Goal: Find specific page/section

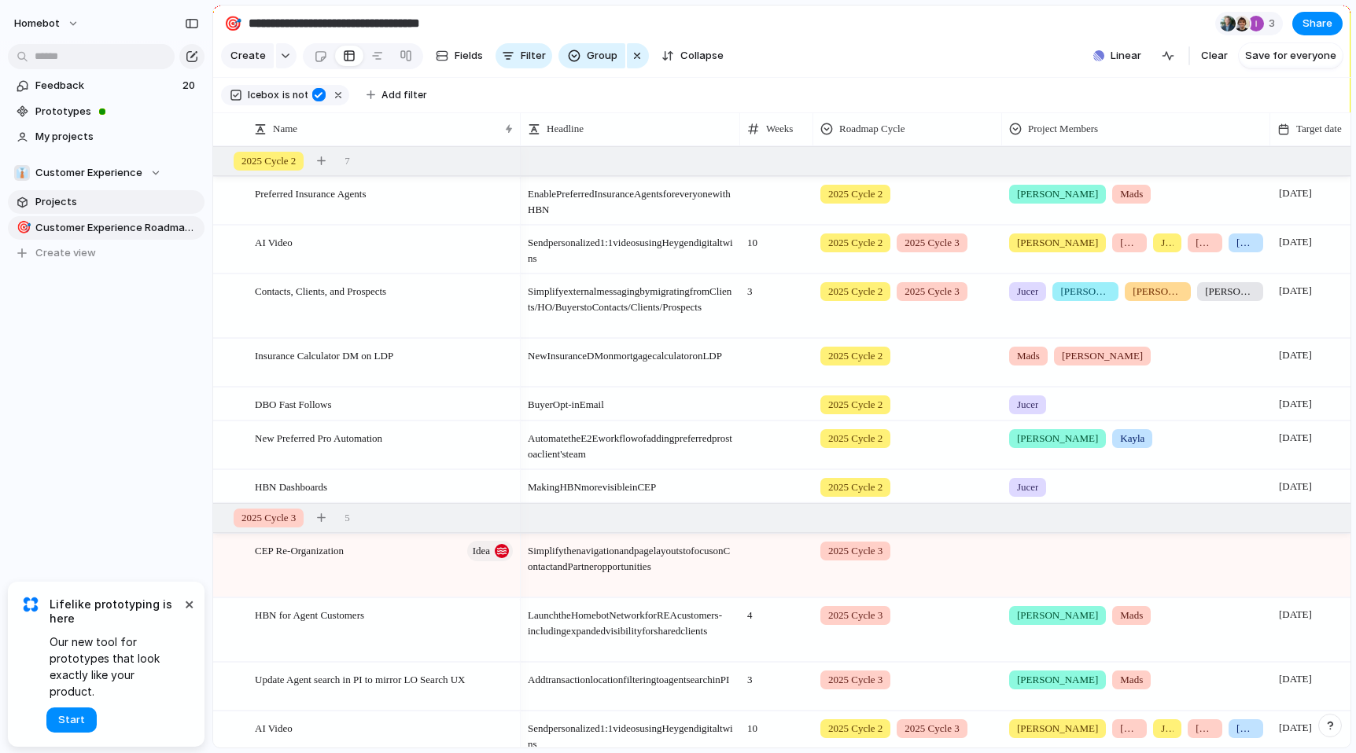
click at [90, 200] on span "Projects" at bounding box center [117, 202] width 164 height 16
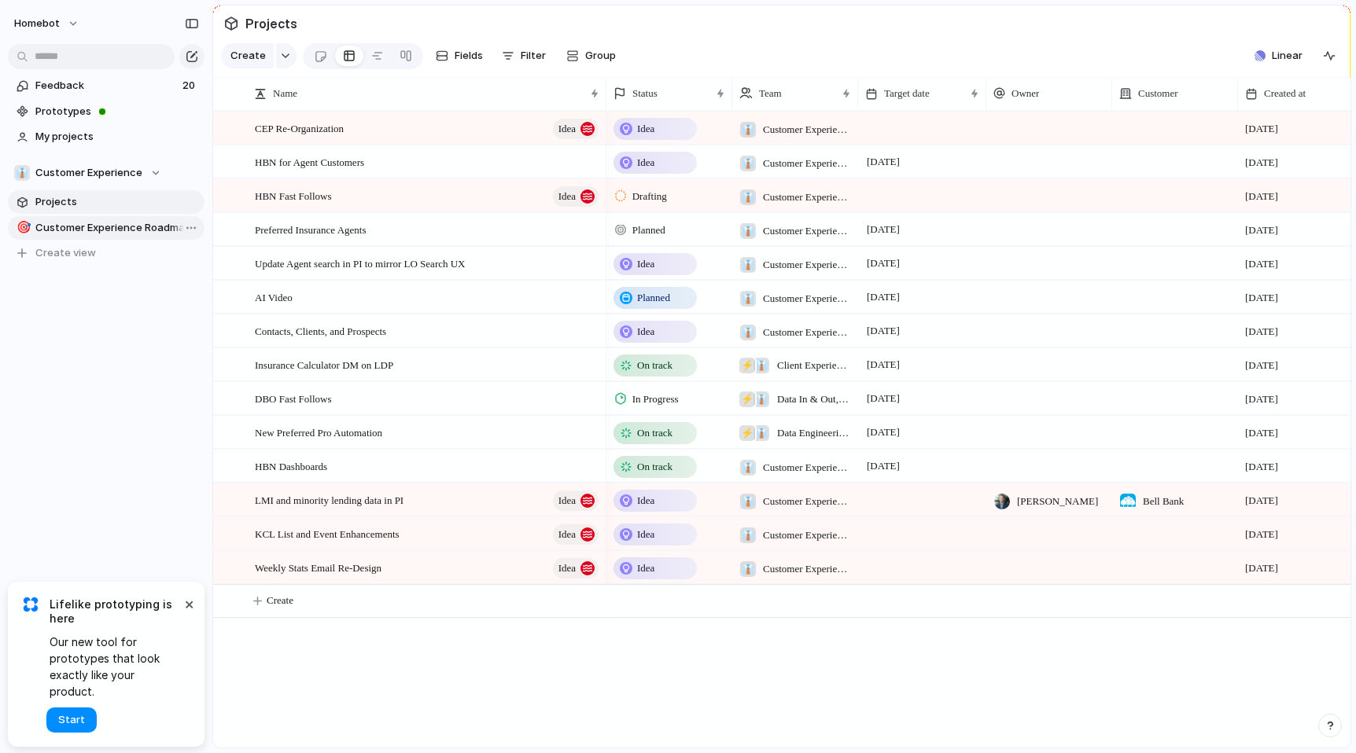
click at [122, 230] on span "Customer Experience Roadmap Planning" at bounding box center [117, 228] width 164 height 16
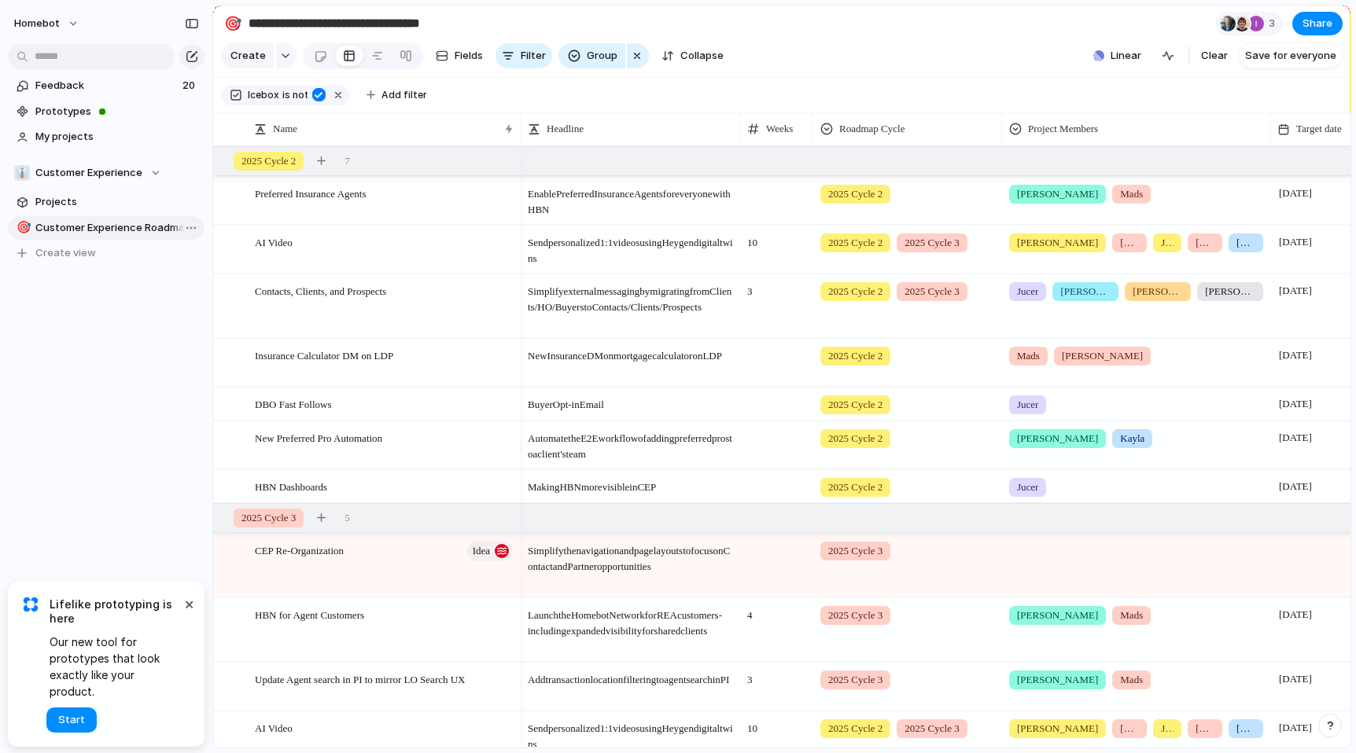
click at [120, 227] on span "Customer Experience Roadmap Planning" at bounding box center [117, 228] width 164 height 16
click at [471, 465] on div "New Preferred Pro Automation" at bounding box center [385, 445] width 260 height 47
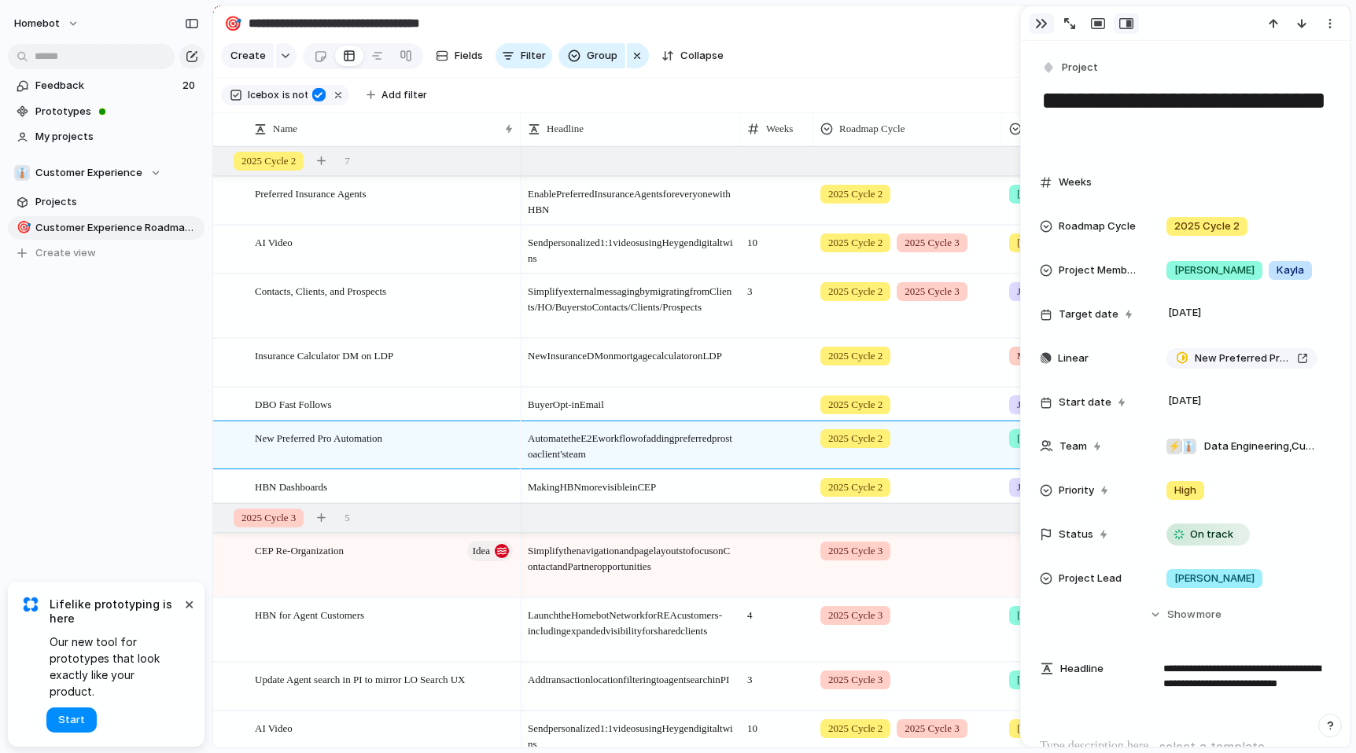
click at [1032, 20] on button "button" at bounding box center [1041, 23] width 25 height 20
